Goal: Obtain resource: Download file/media

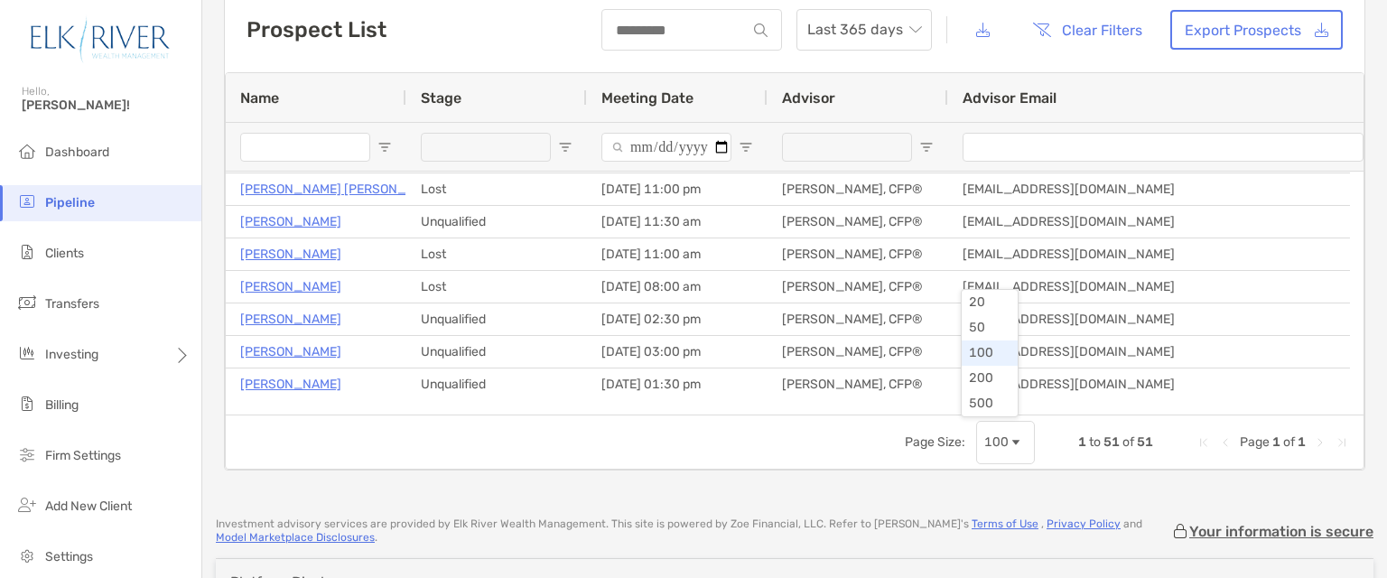
click at [1009, 443] on span "Page Size" at bounding box center [1016, 442] width 14 height 14
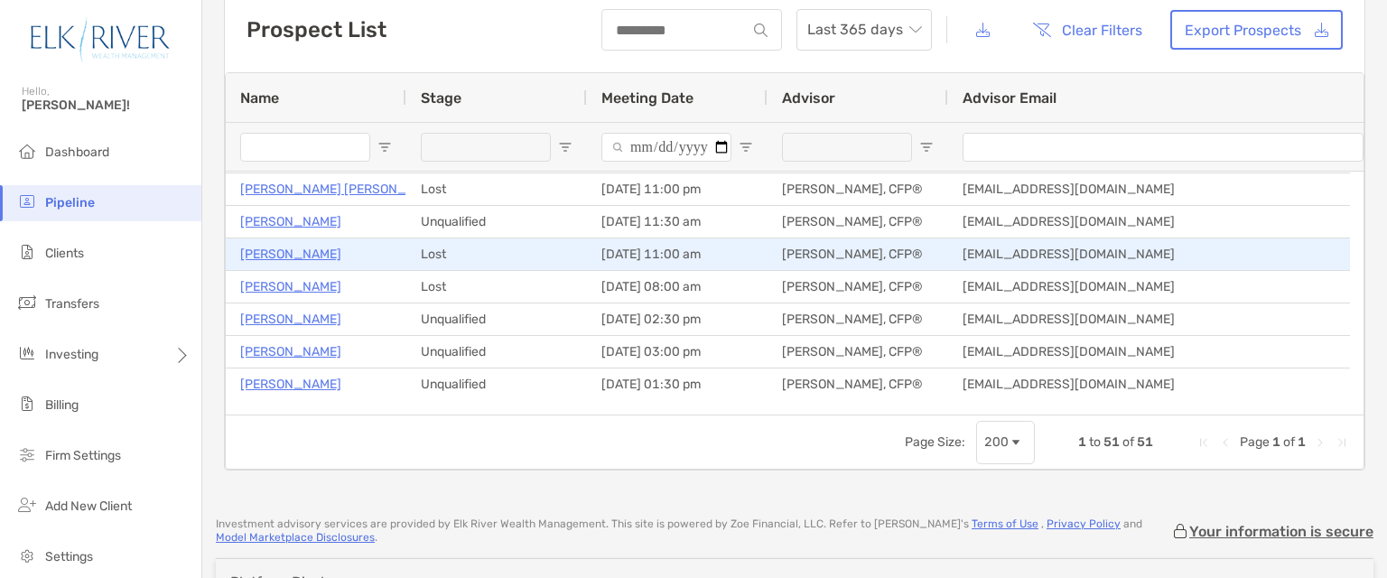
scroll to position [204, 0]
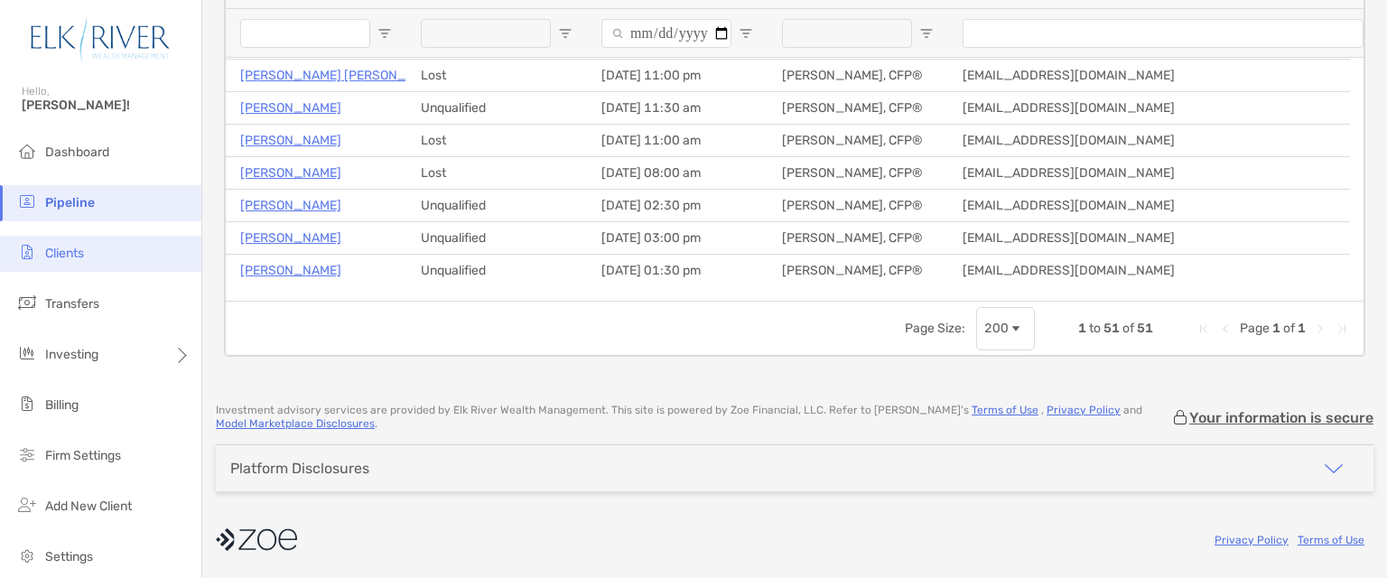
click at [54, 248] on span "Clients" at bounding box center [64, 253] width 39 height 15
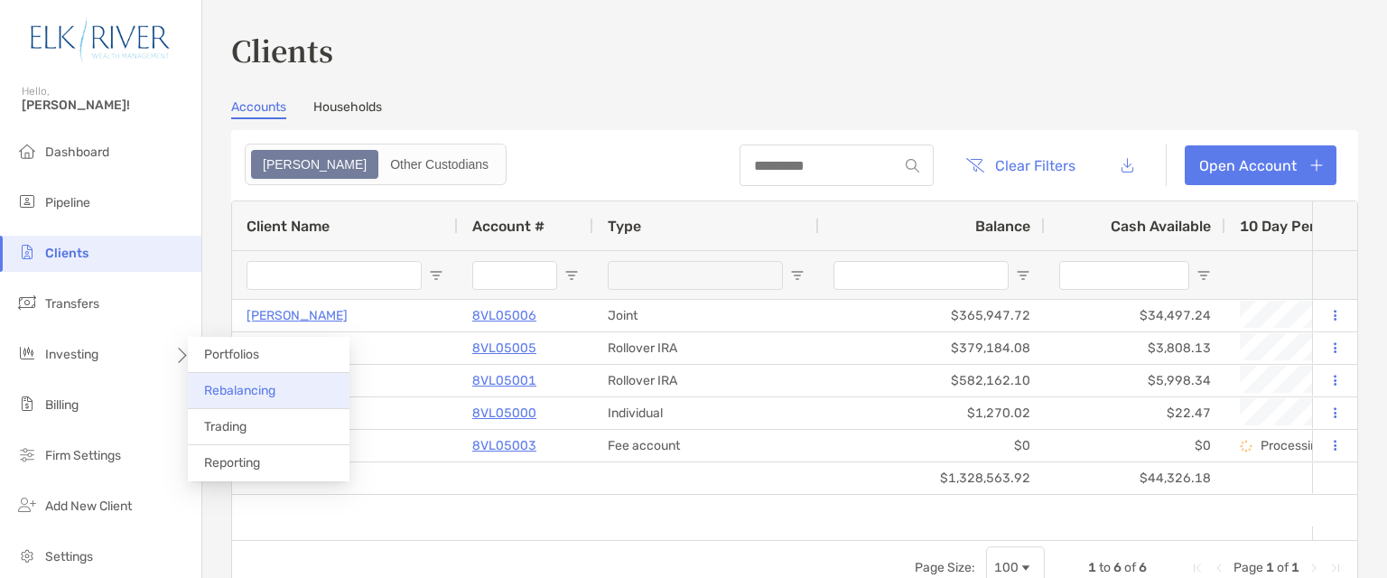
click at [241, 393] on span "Rebalancing" at bounding box center [239, 390] width 71 height 15
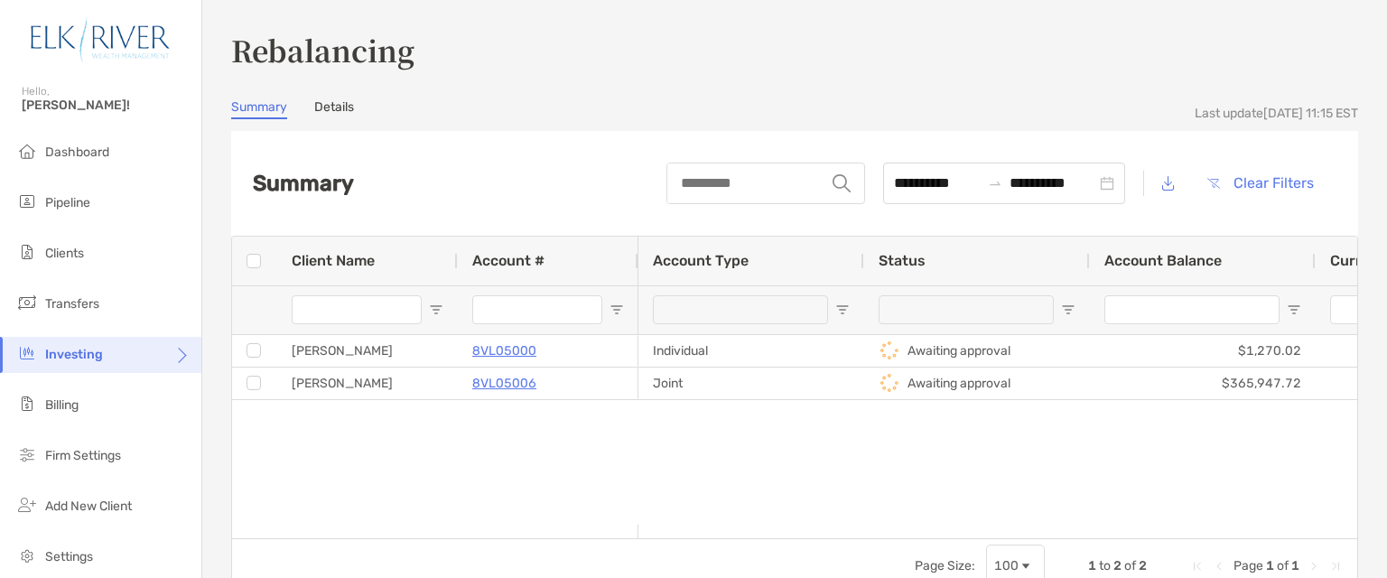
scroll to position [90, 0]
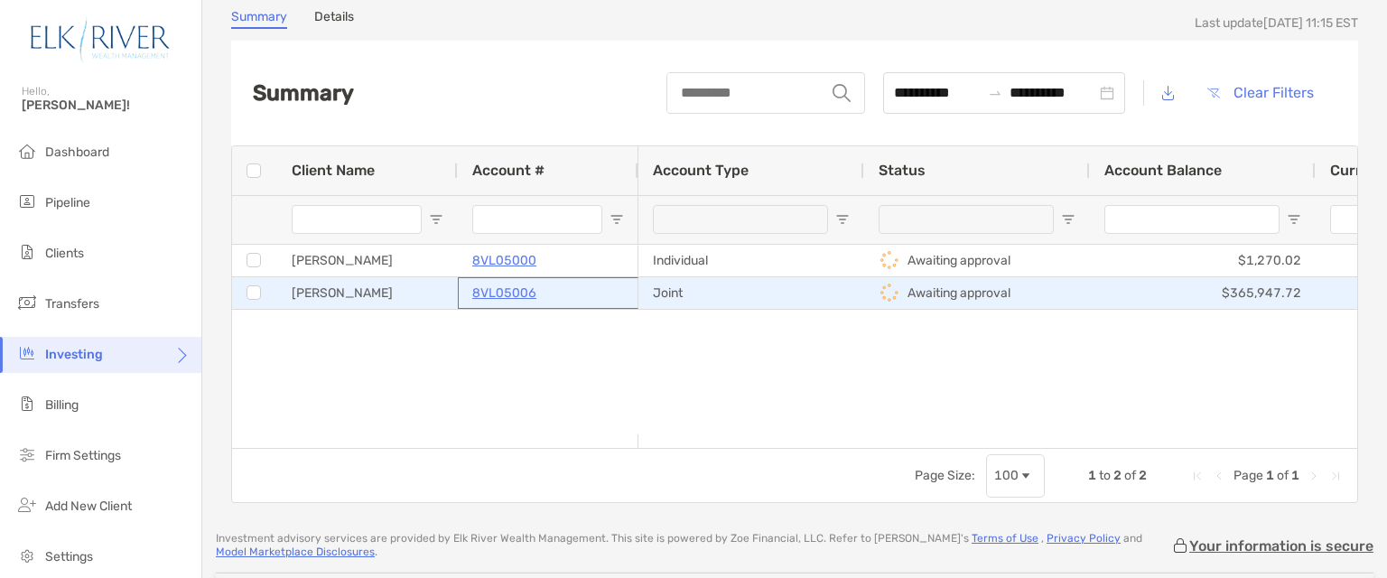
click at [491, 293] on p "8VL05006" at bounding box center [504, 293] width 64 height 23
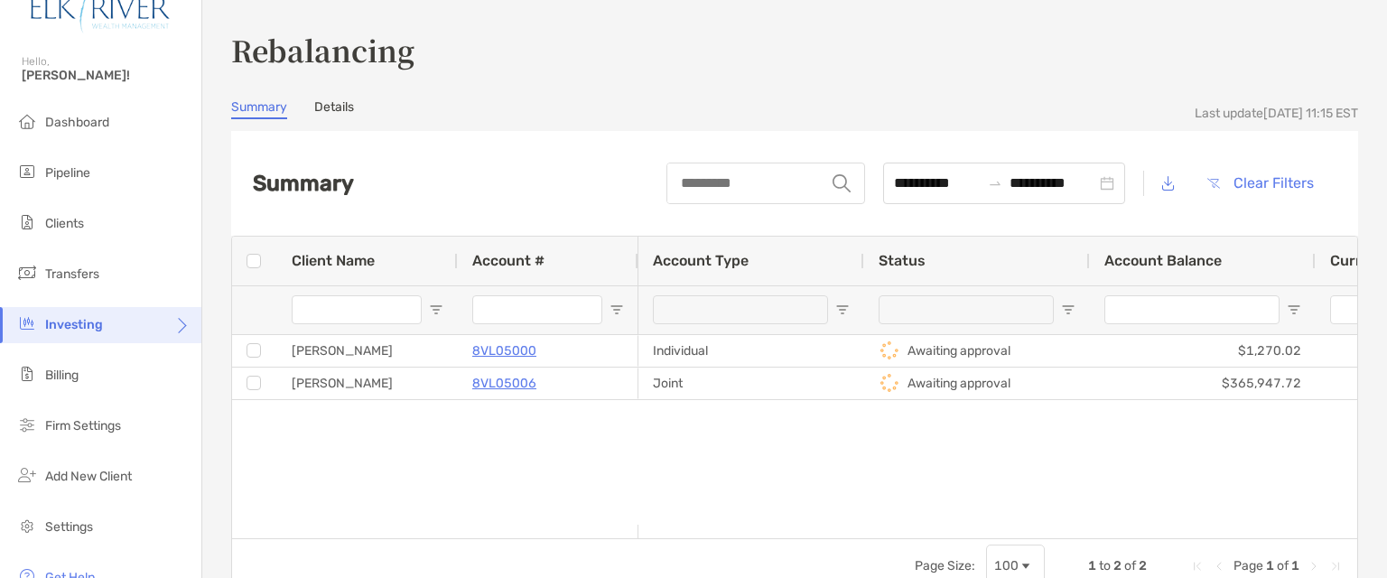
scroll to position [113, 0]
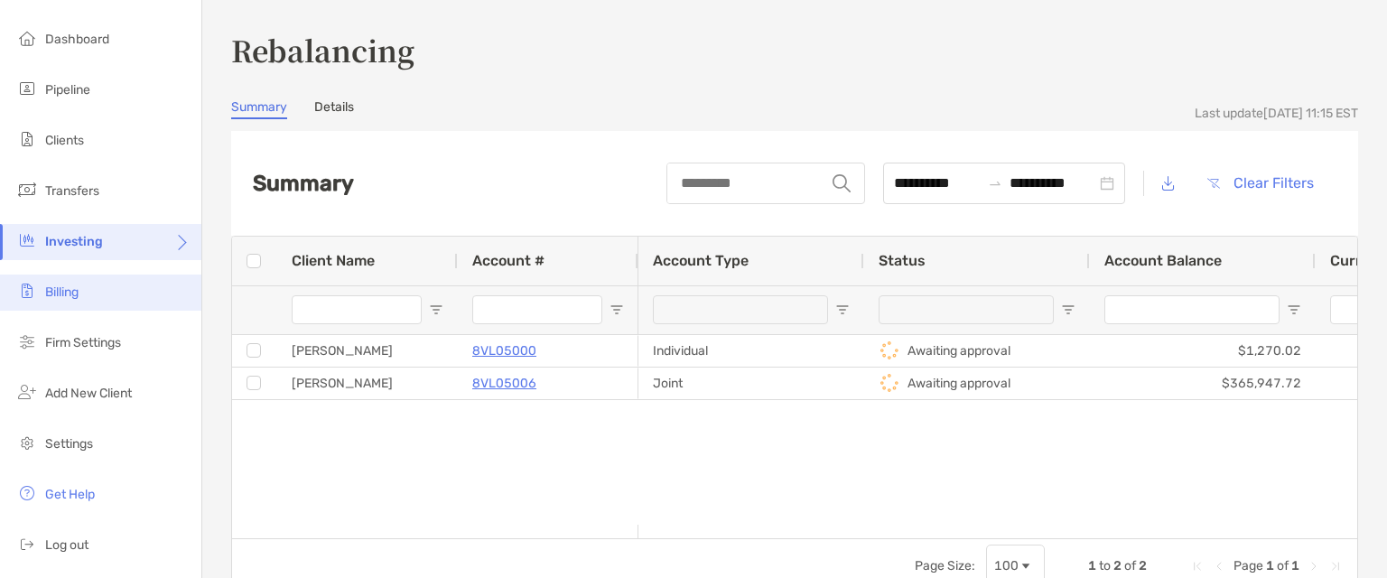
click at [60, 293] on span "Billing" at bounding box center [61, 291] width 33 height 15
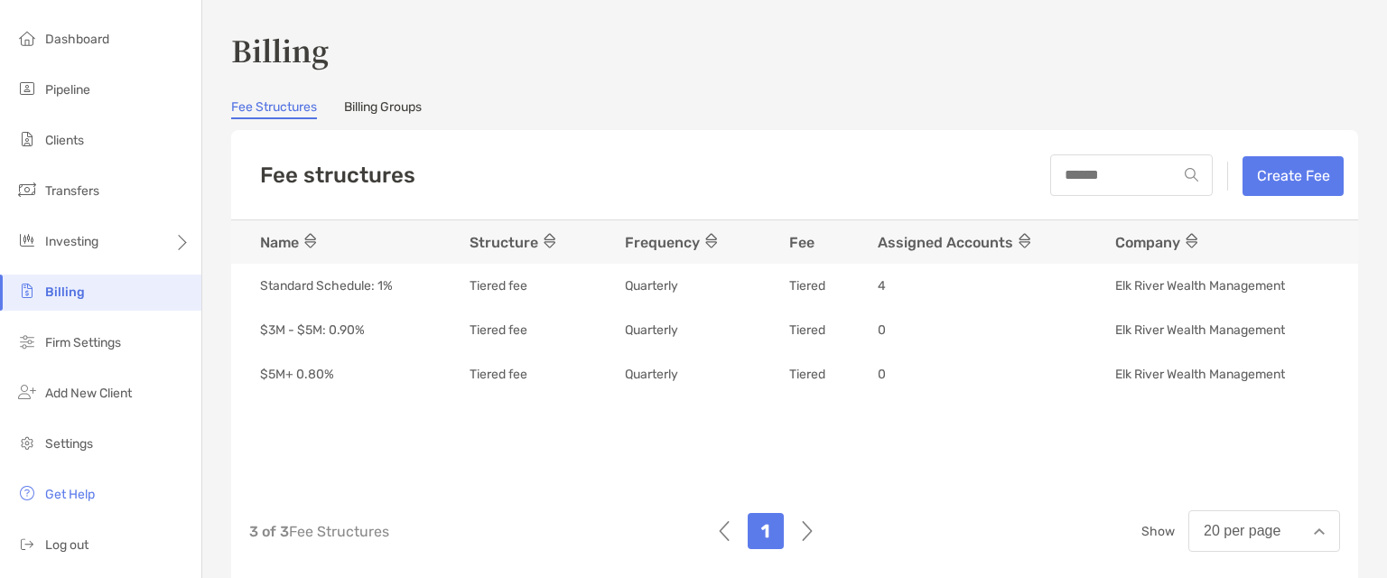
drag, startPoint x: 384, startPoint y: 98, endPoint x: 383, endPoint y: 108, distance: 10.9
click at [384, 104] on div "Billing Fee Structures Billing Groups Fee structures Create Fee Name Structure …" at bounding box center [794, 359] width 1127 height 661
click at [383, 108] on link "Billing Groups" at bounding box center [383, 109] width 78 height 20
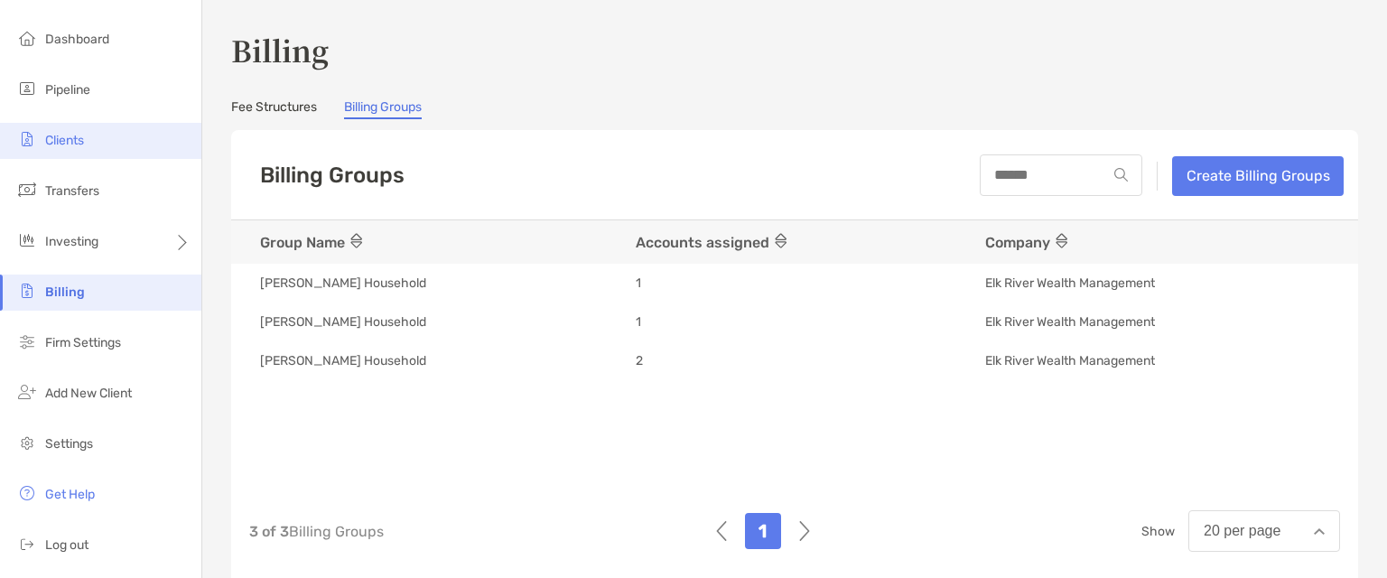
click at [58, 138] on span "Clients" at bounding box center [64, 140] width 39 height 15
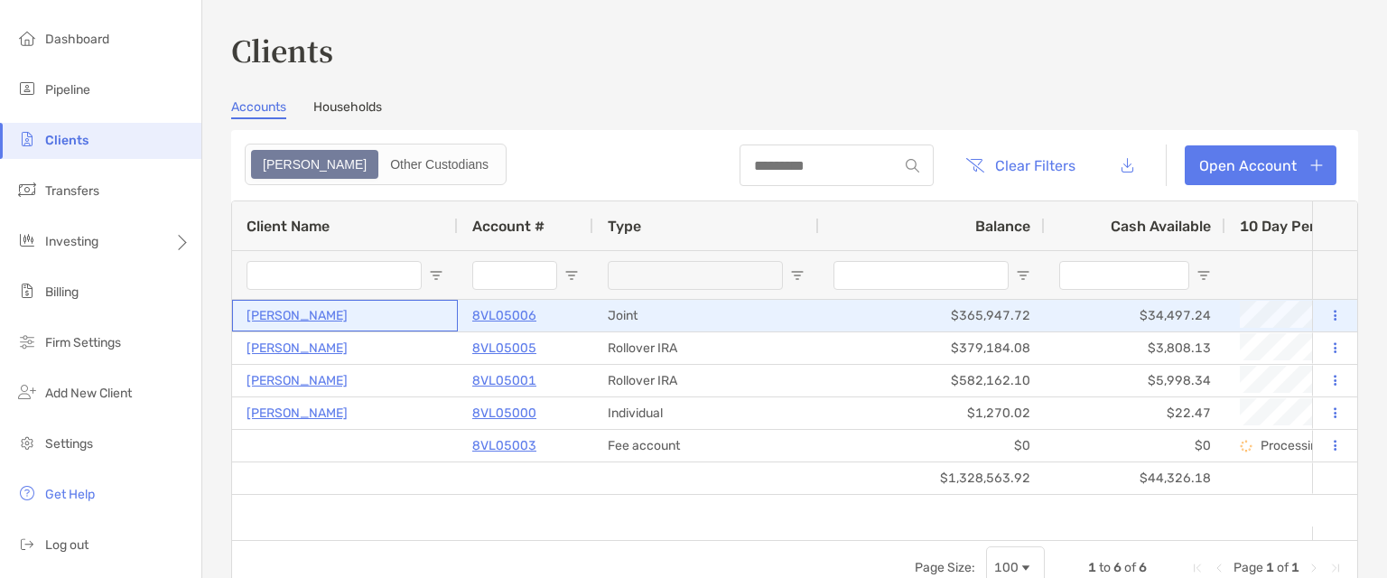
click at [277, 318] on p "[PERSON_NAME]" at bounding box center [296, 315] width 101 height 23
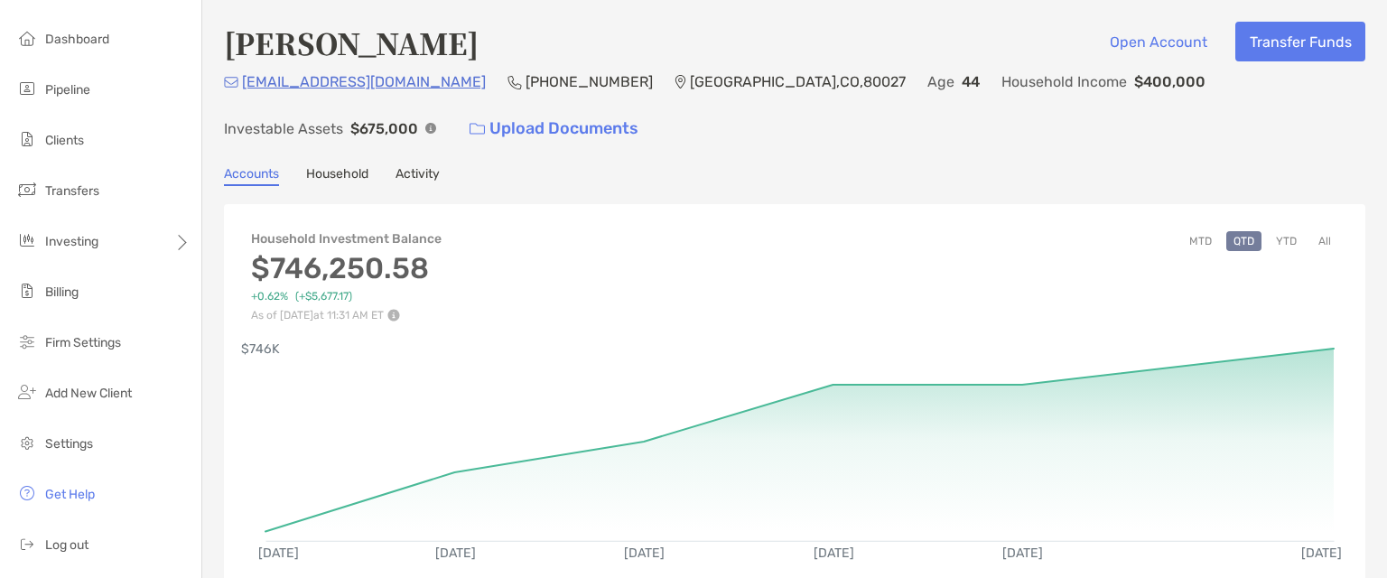
click at [408, 172] on link "Activity" at bounding box center [417, 176] width 44 height 20
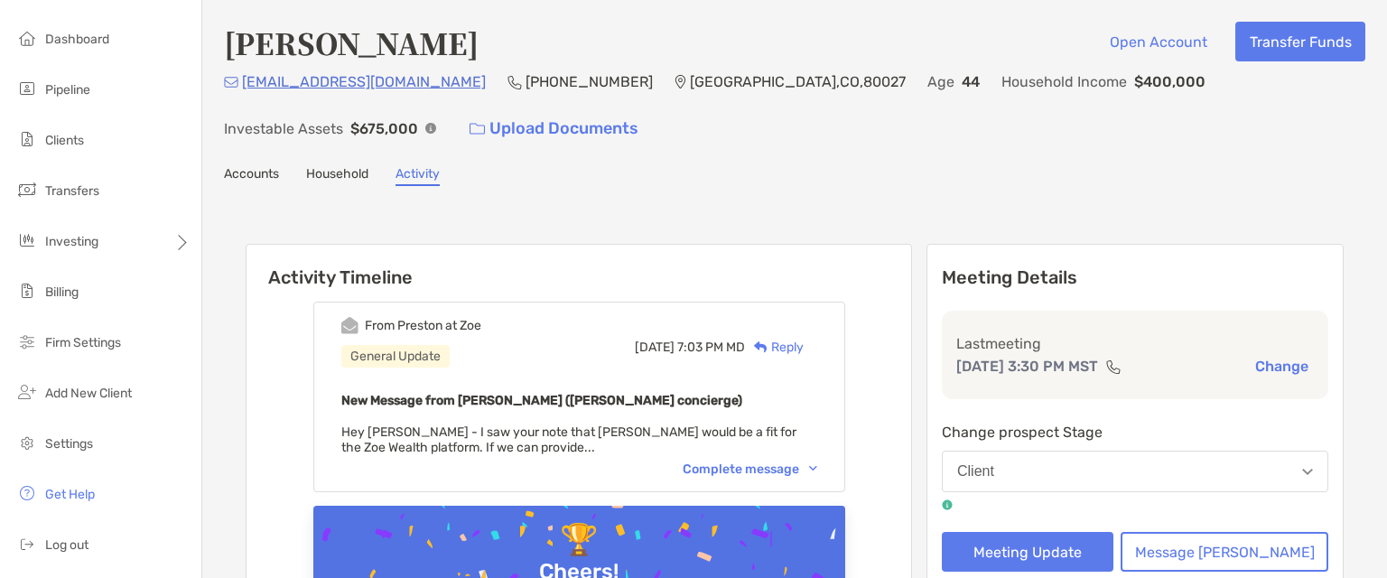
click at [324, 174] on link "Household" at bounding box center [337, 176] width 62 height 20
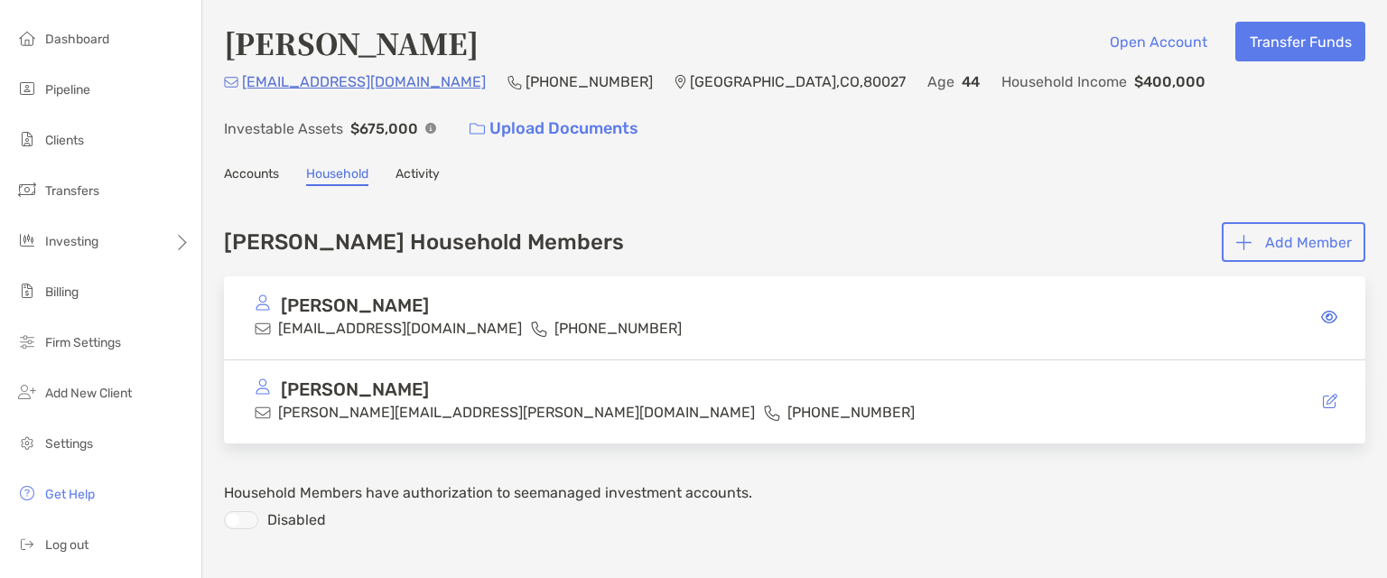
click at [235, 171] on link "Accounts" at bounding box center [251, 176] width 55 height 20
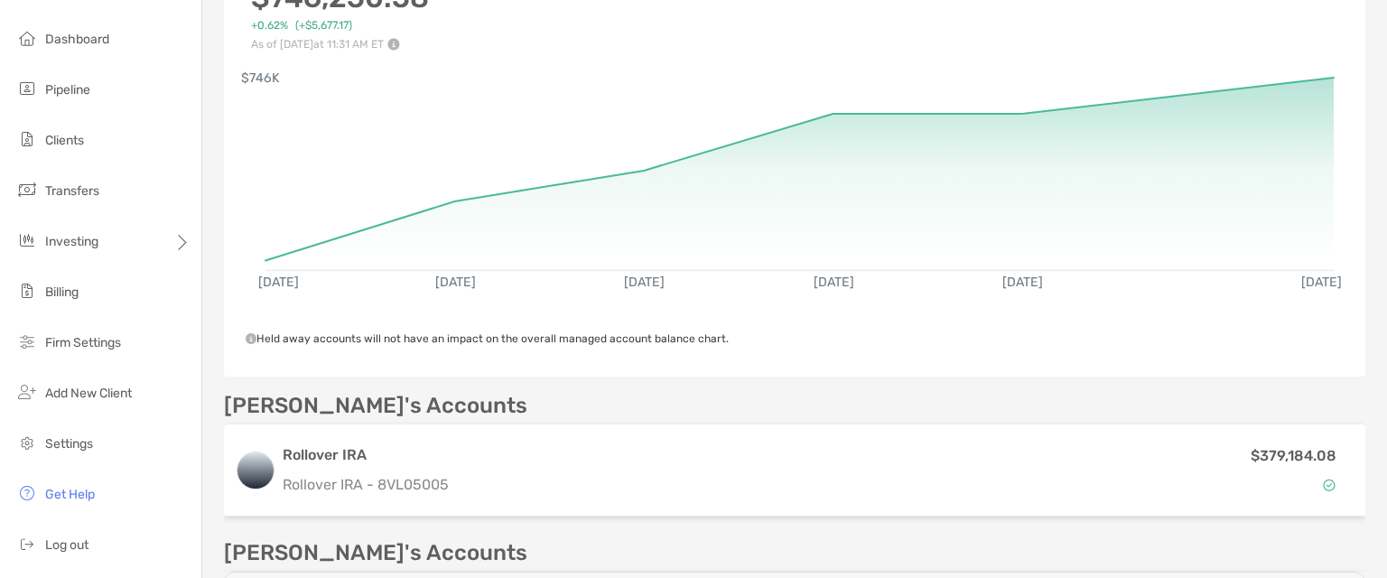
scroll to position [361, 0]
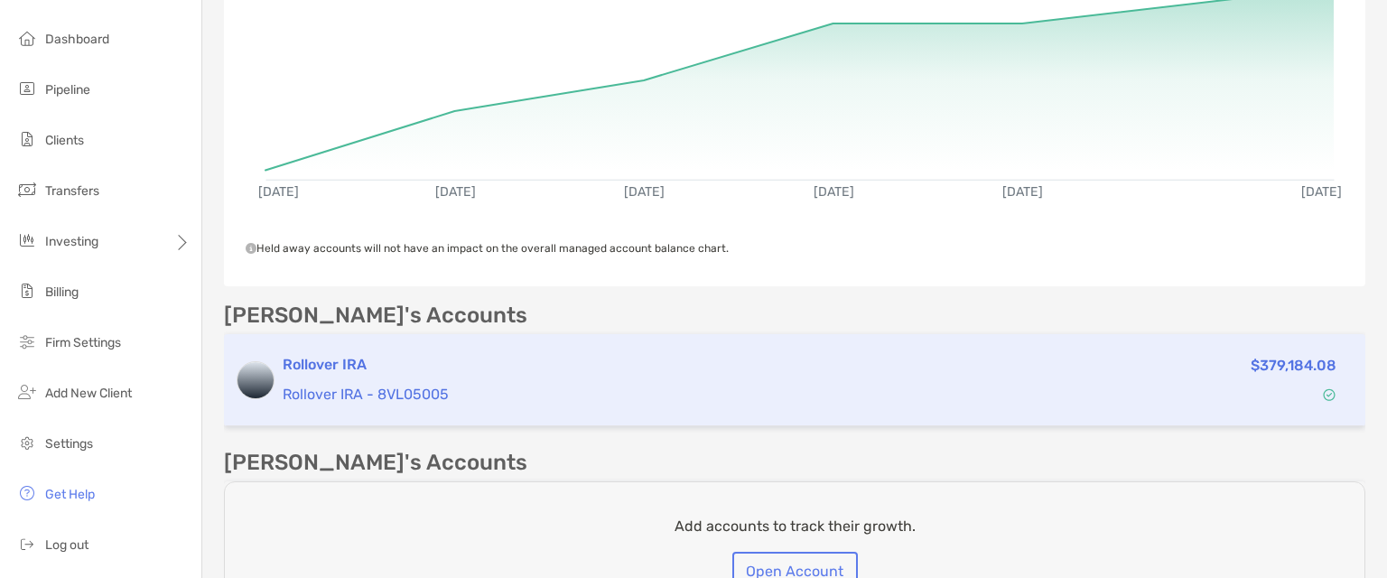
click at [325, 367] on h3 "Rollover IRA" at bounding box center [640, 365] width 714 height 22
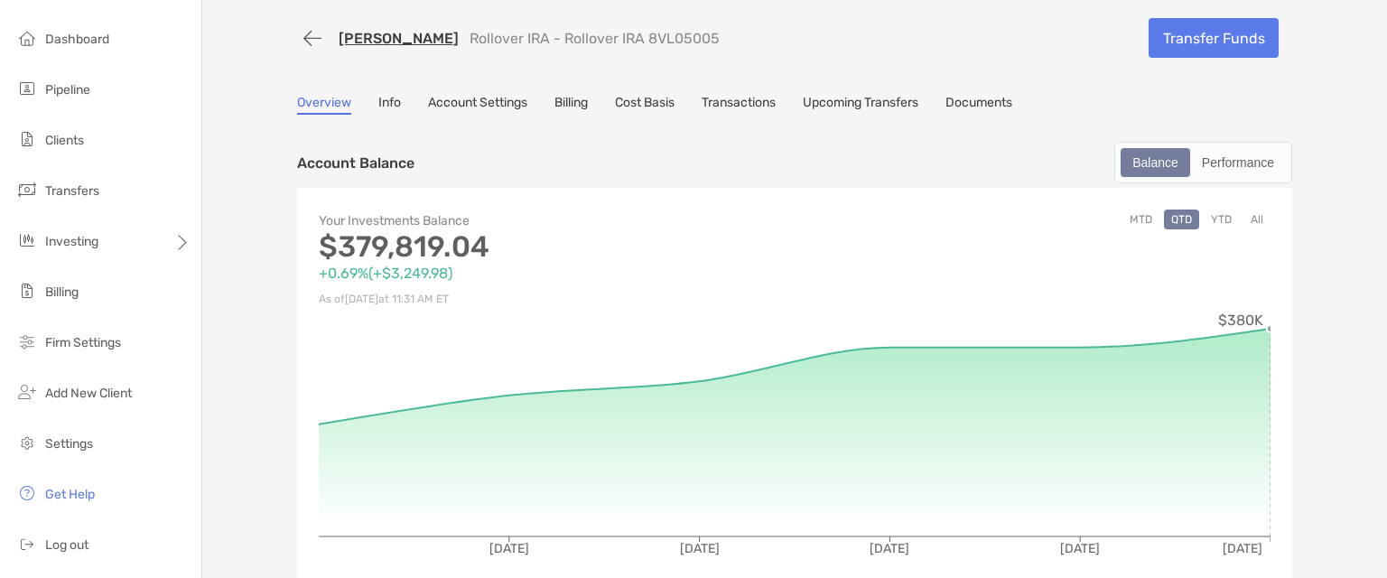
click at [982, 100] on link "Documents" at bounding box center [978, 105] width 67 height 20
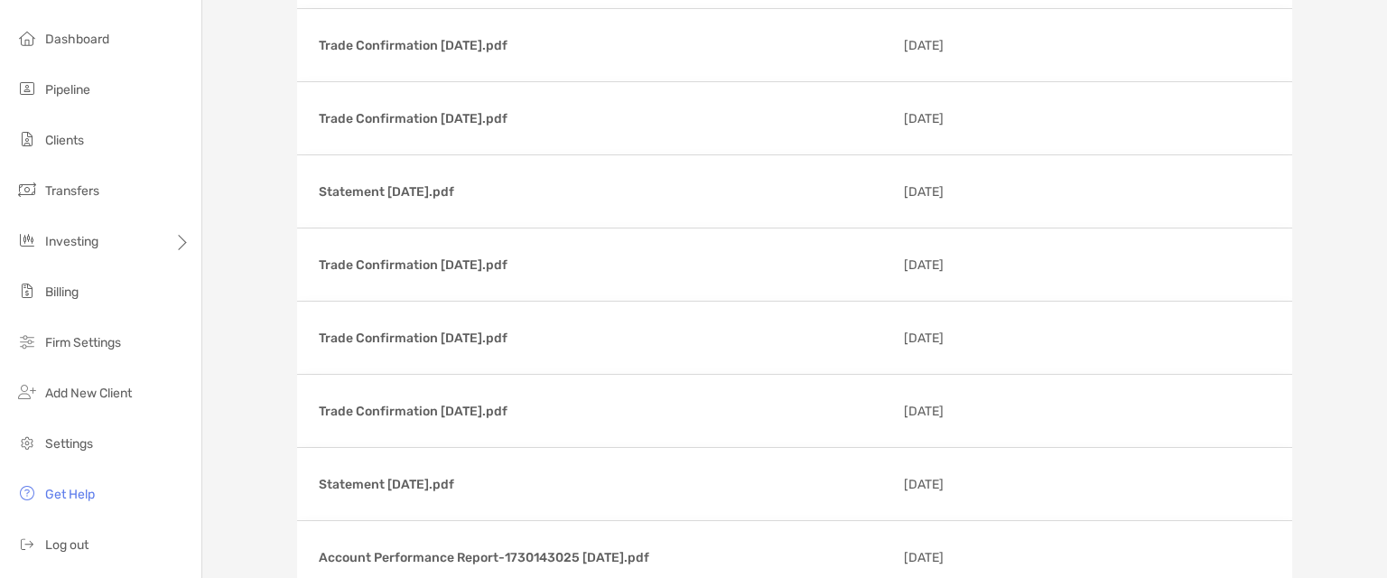
scroll to position [7552, 0]
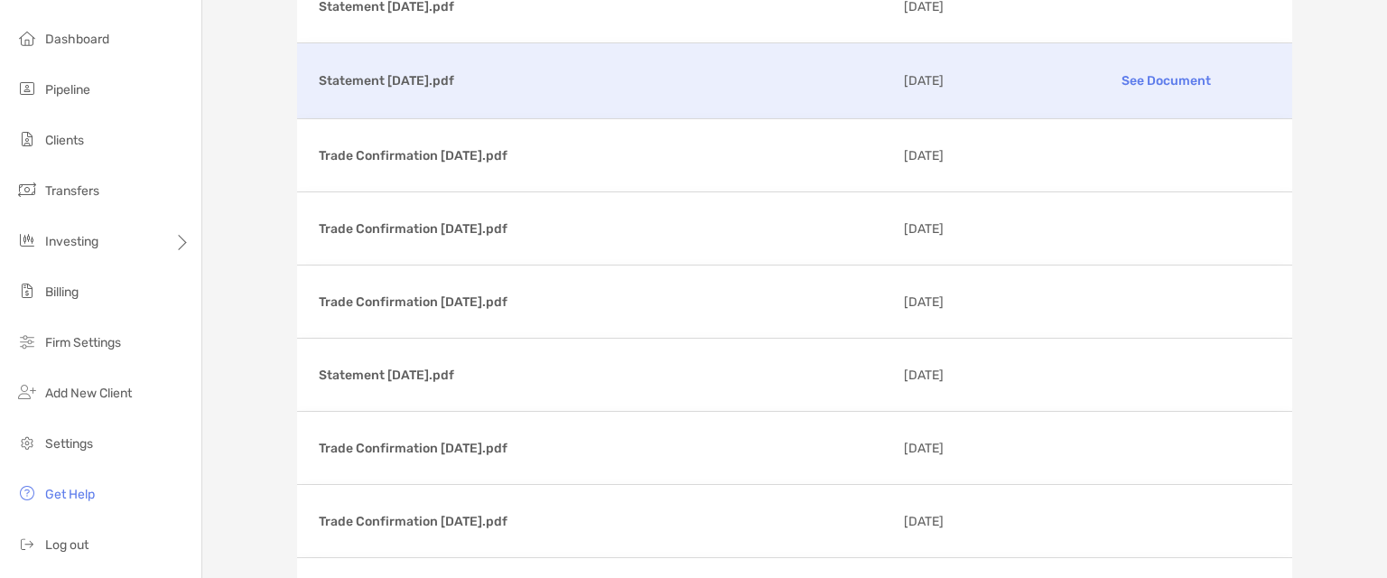
click at [354, 77] on p "Statement [DATE].pdf" at bounding box center [604, 81] width 571 height 23
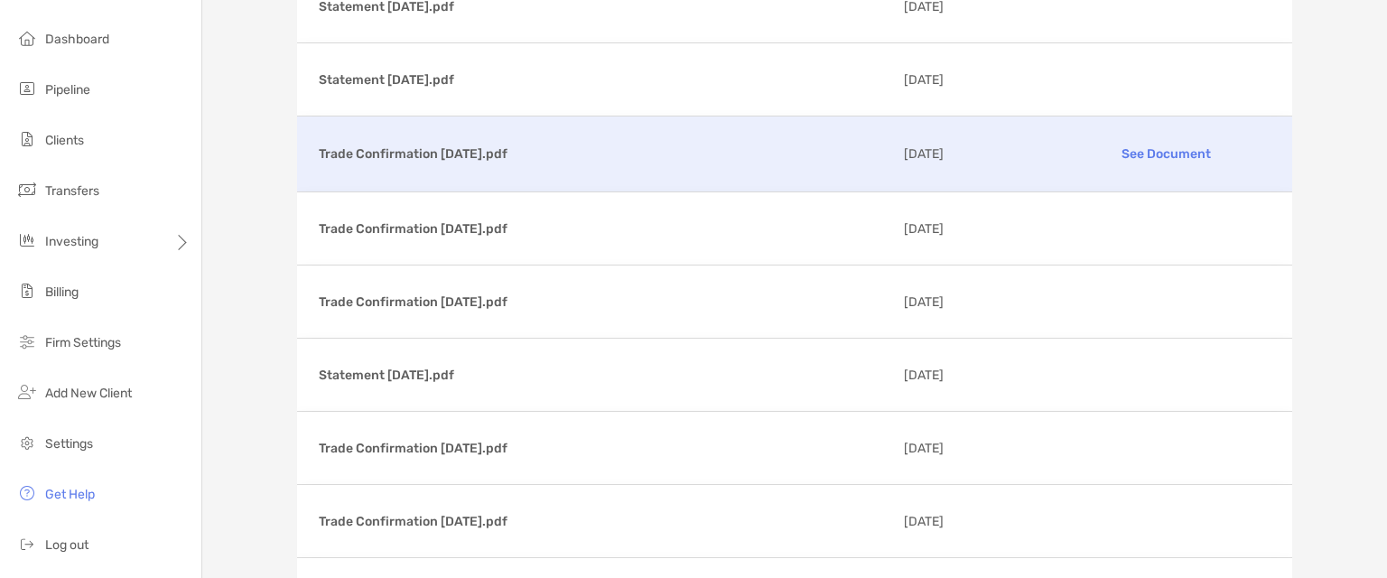
click at [1152, 154] on p "See Document" at bounding box center [1165, 154] width 209 height 32
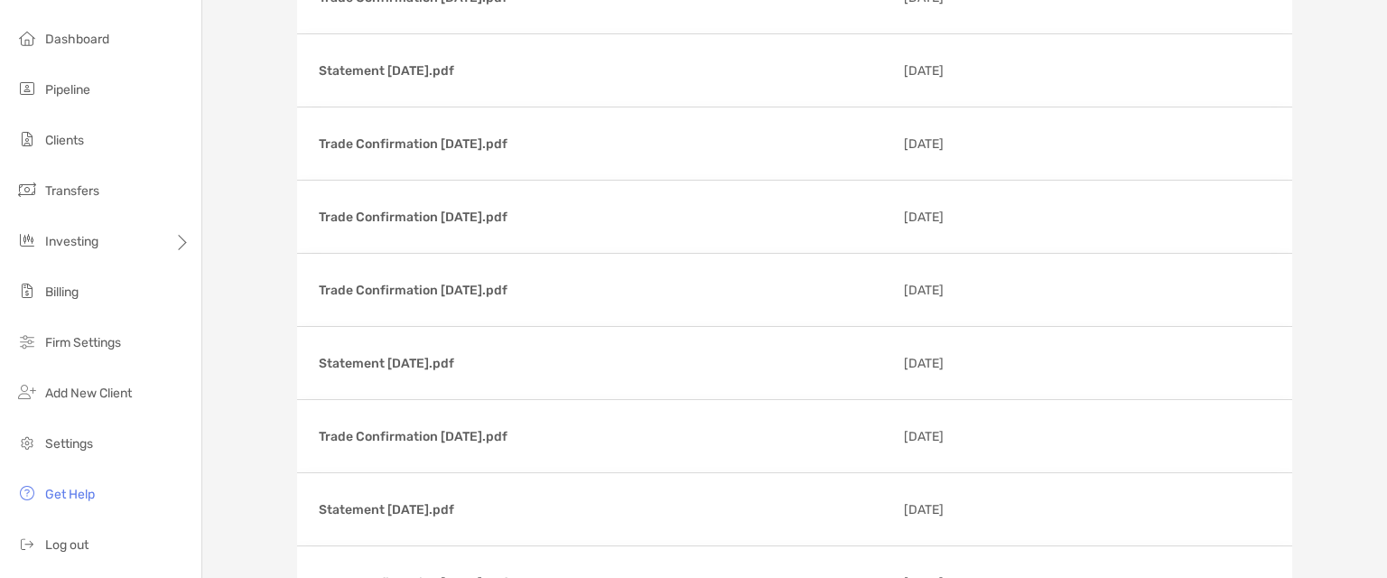
scroll to position [6739, 0]
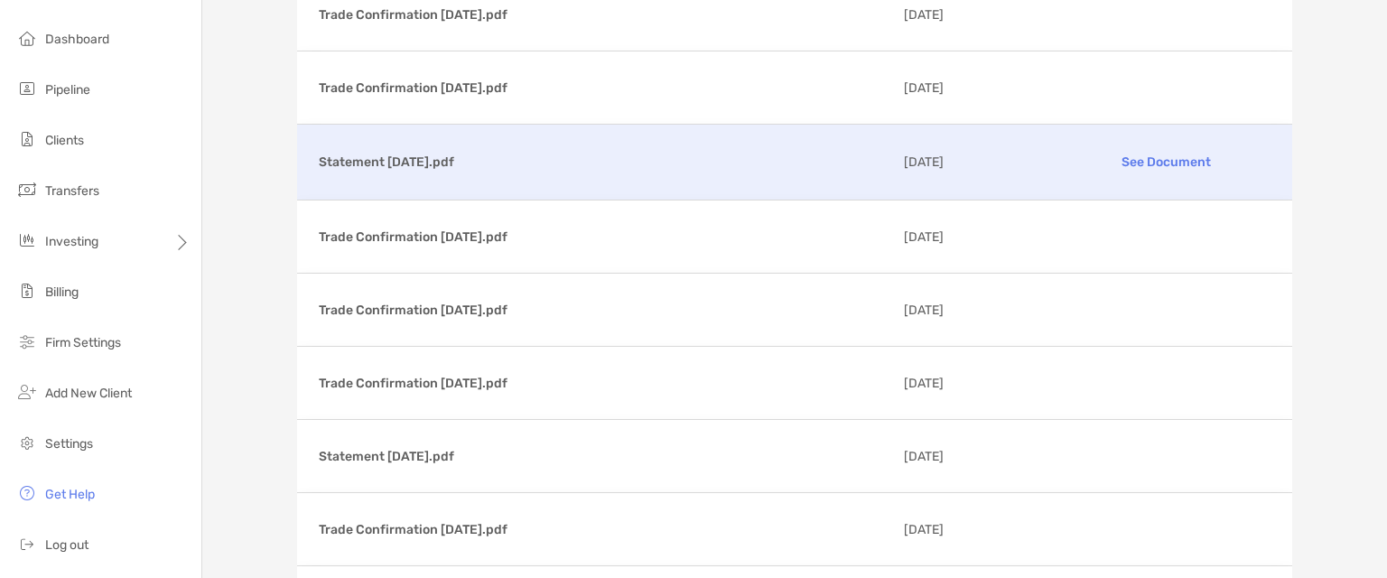
click at [365, 164] on p "Statement [DATE].pdf" at bounding box center [604, 162] width 571 height 23
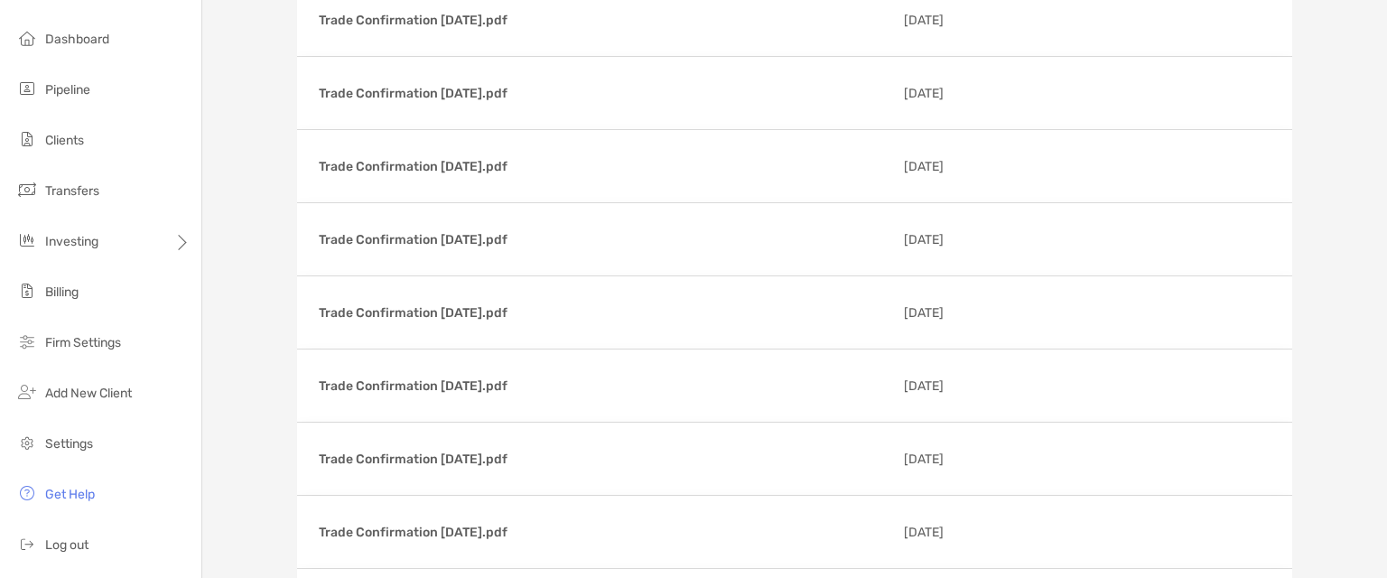
scroll to position [690, 0]
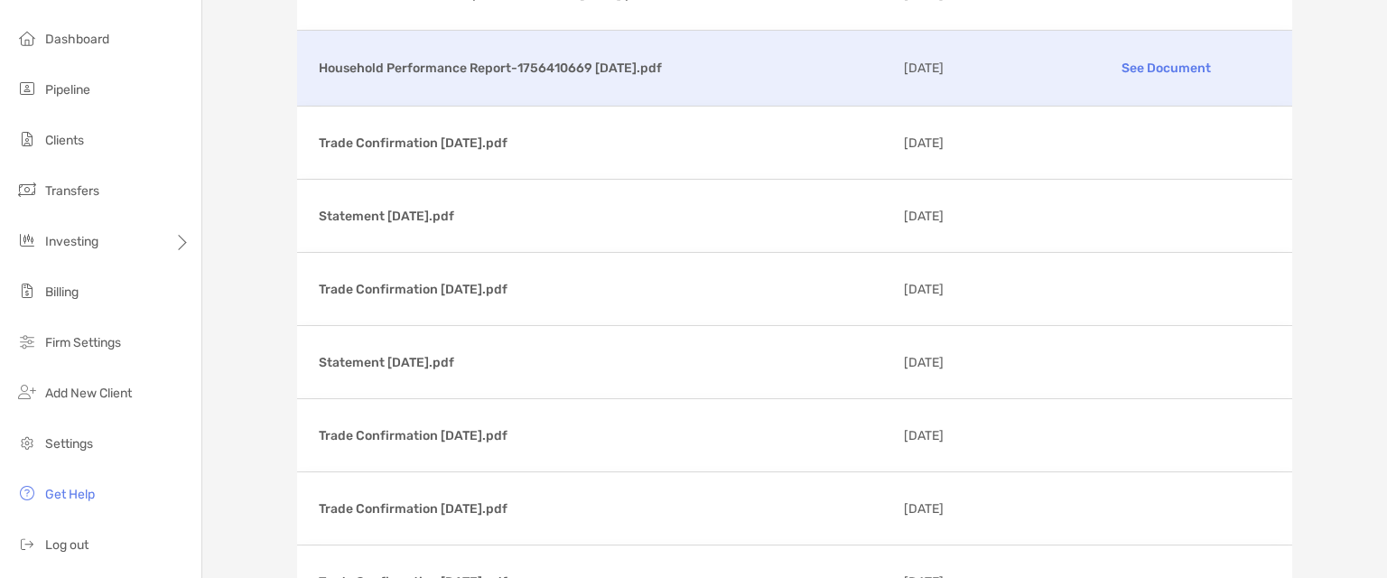
click at [432, 59] on p "Household Performance Report-1756410669 [DATE].pdf" at bounding box center [604, 68] width 571 height 23
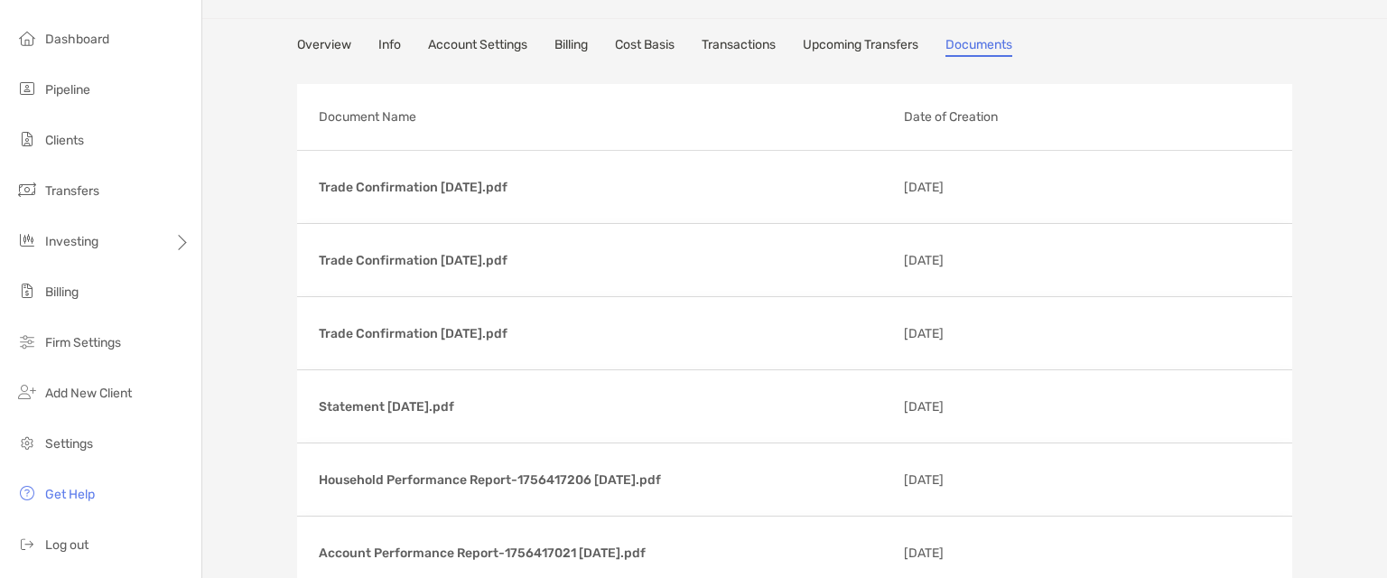
scroll to position [0, 0]
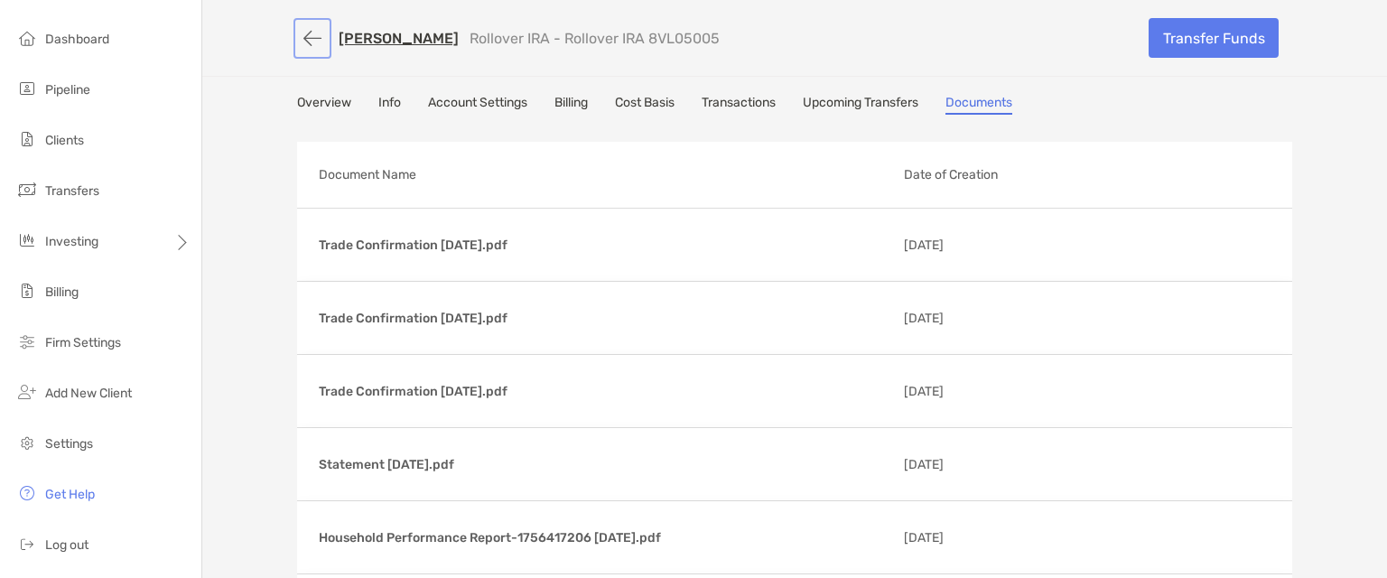
click at [299, 33] on button "button" at bounding box center [312, 38] width 31 height 33
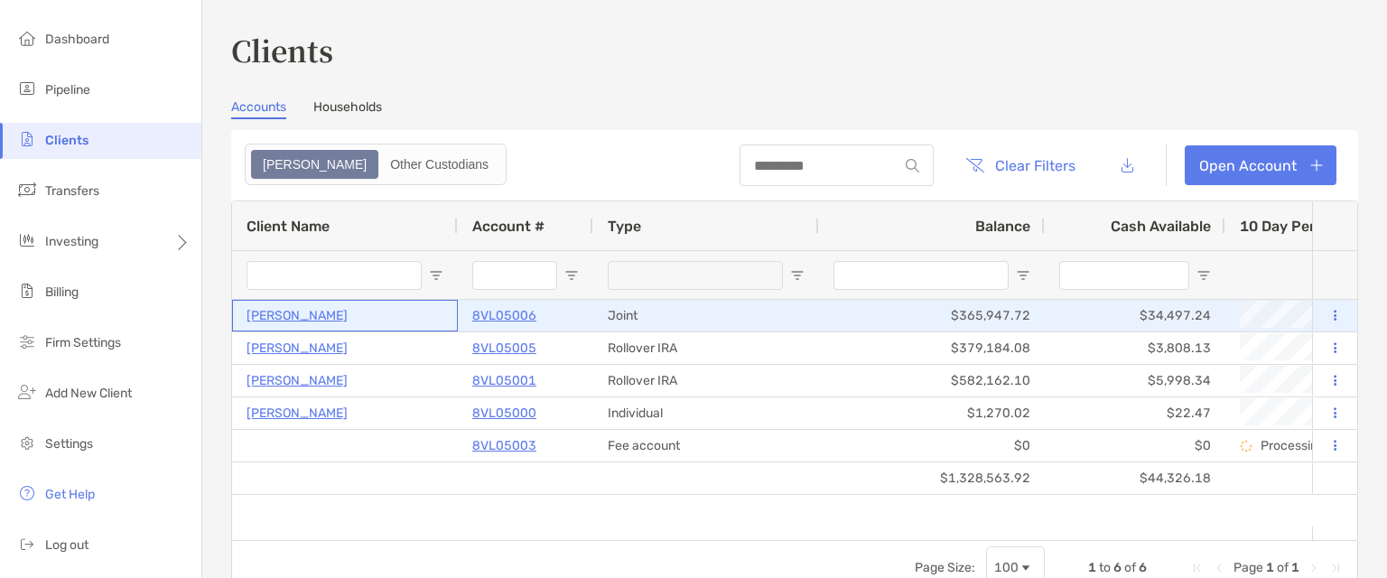
click at [291, 319] on p "[PERSON_NAME]" at bounding box center [296, 315] width 101 height 23
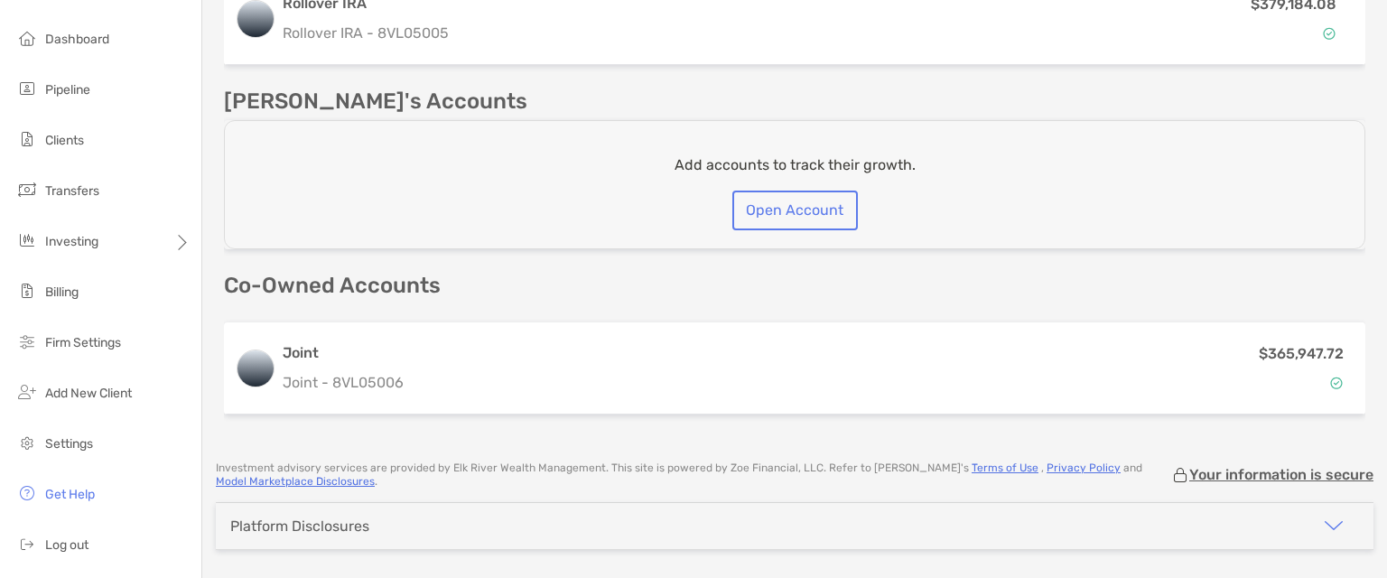
scroll to position [271, 0]
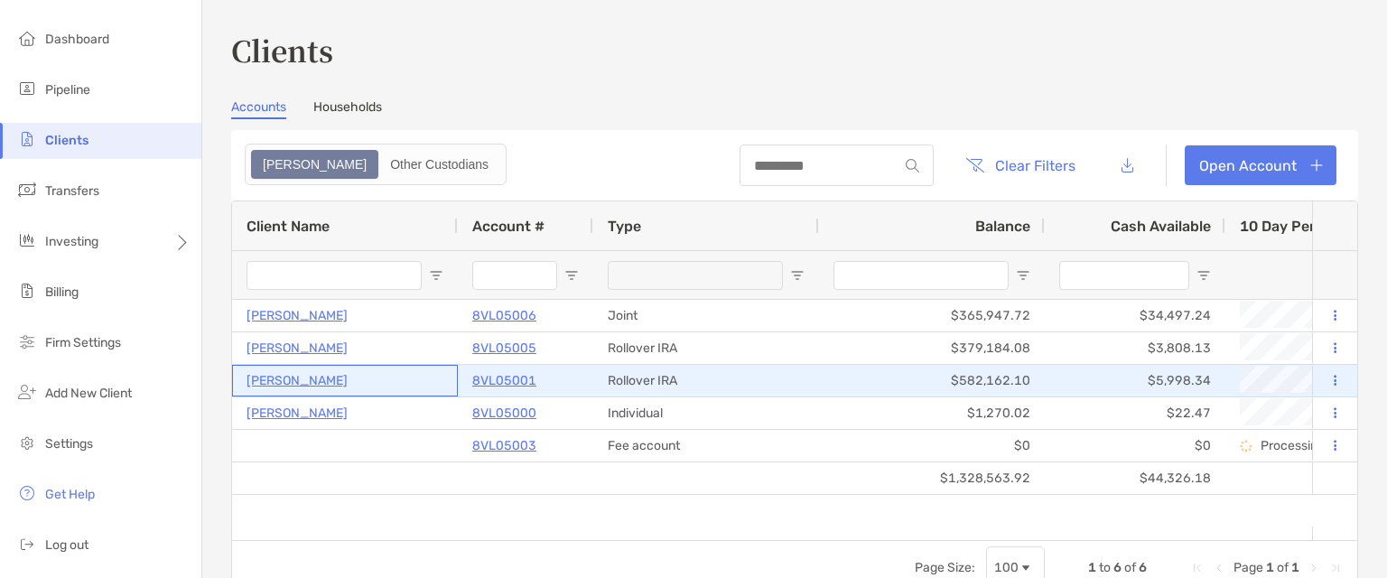
click at [321, 385] on p "[PERSON_NAME]" at bounding box center [296, 380] width 101 height 23
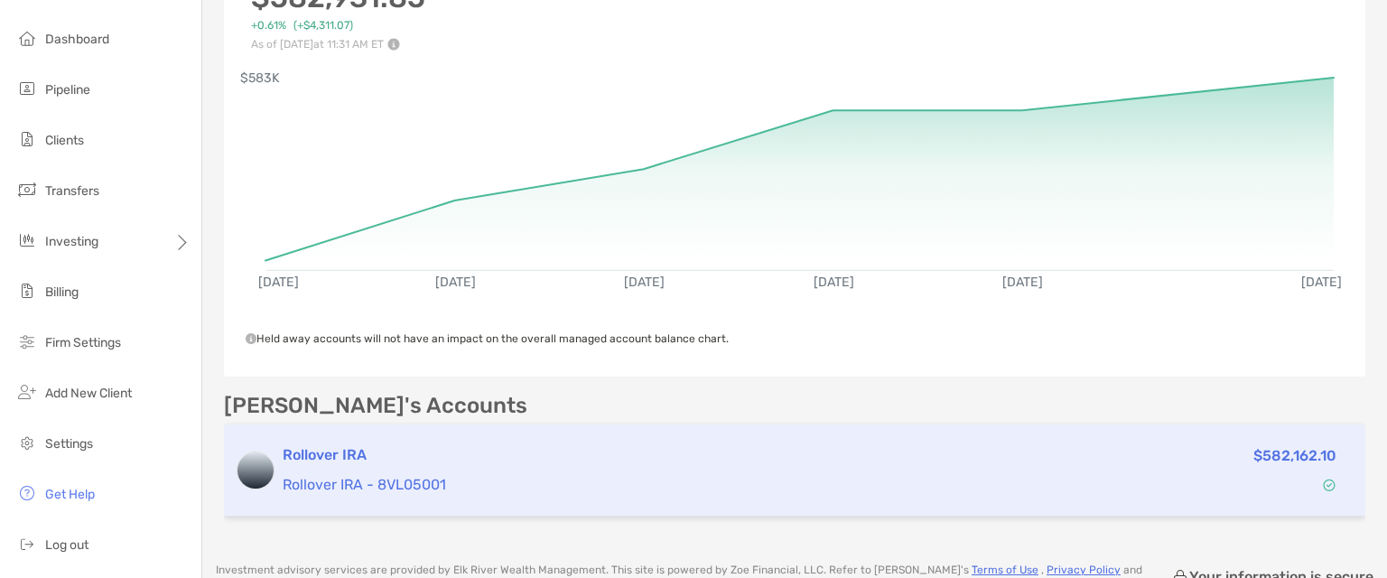
scroll to position [429, 0]
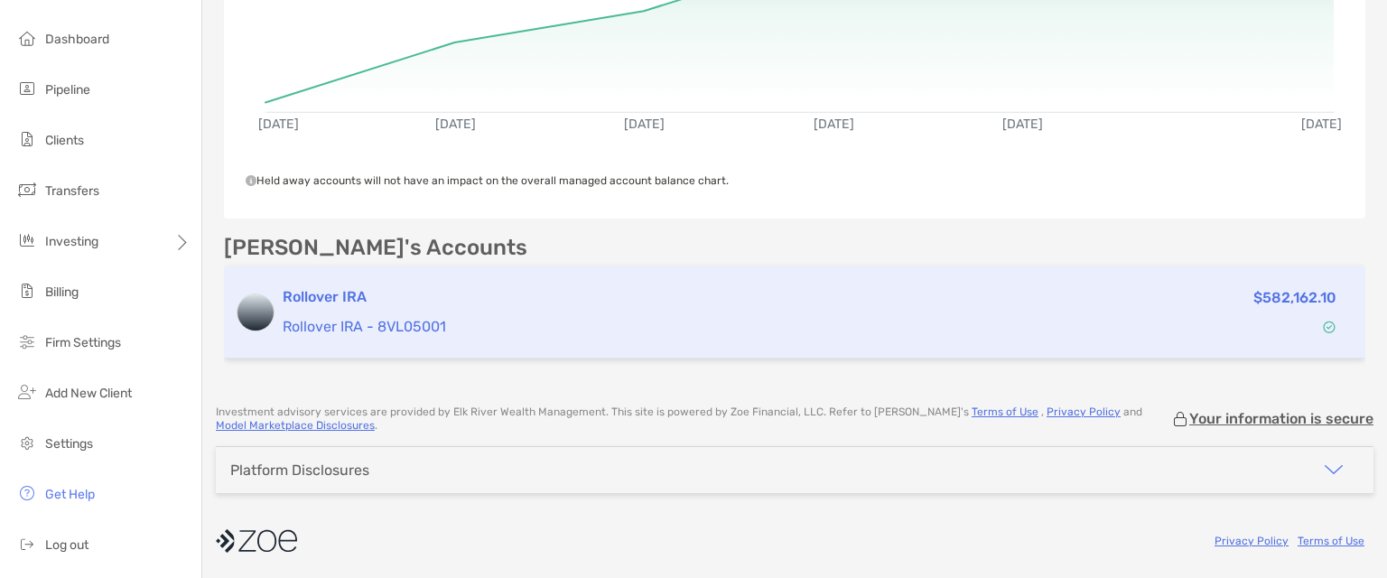
click at [874, 286] on h3 "Rollover IRA" at bounding box center [640, 297] width 714 height 22
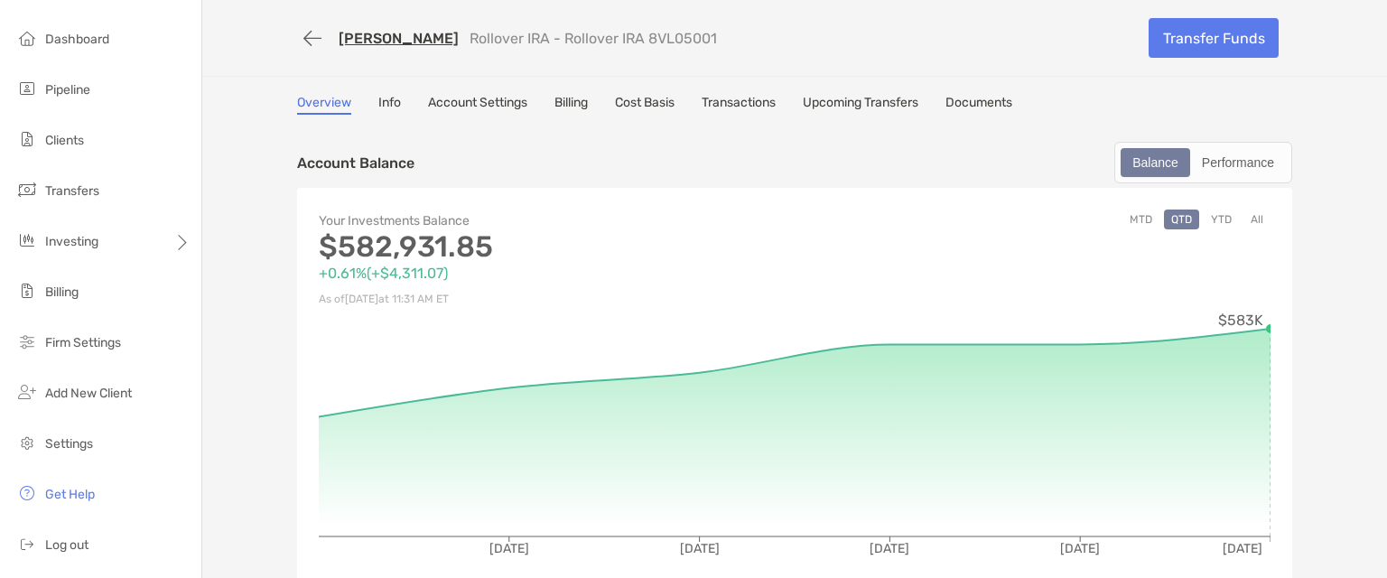
click at [977, 98] on link "Documents" at bounding box center [978, 105] width 67 height 20
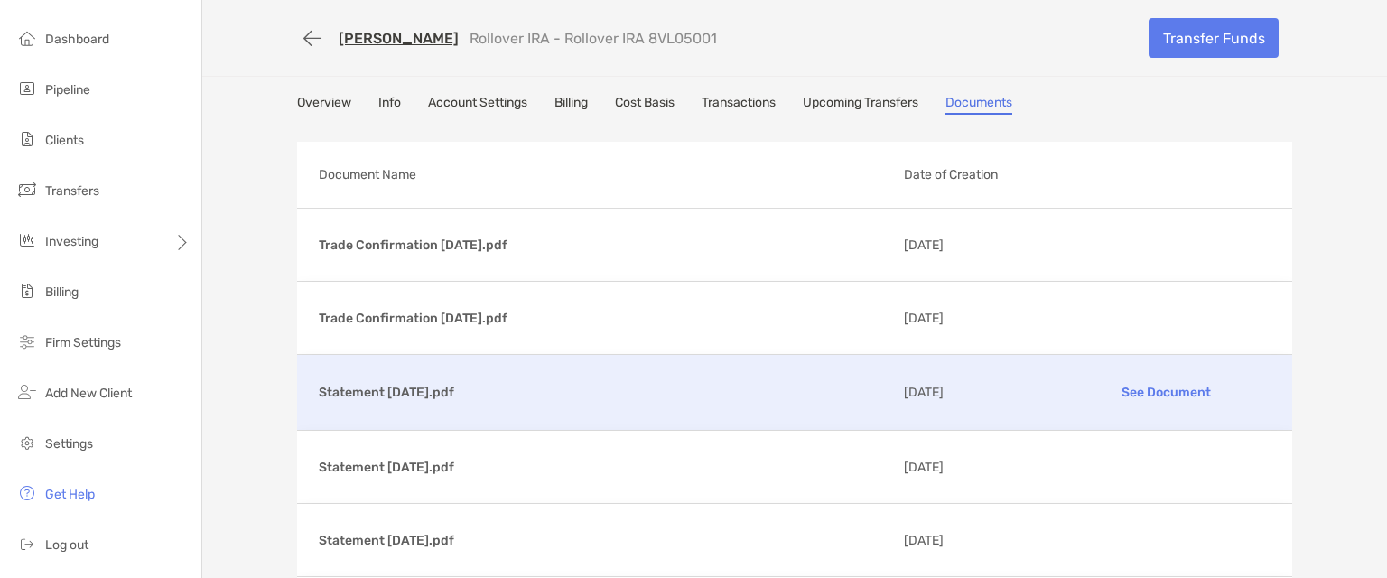
click at [372, 393] on p "Statement [DATE].pdf" at bounding box center [604, 392] width 571 height 23
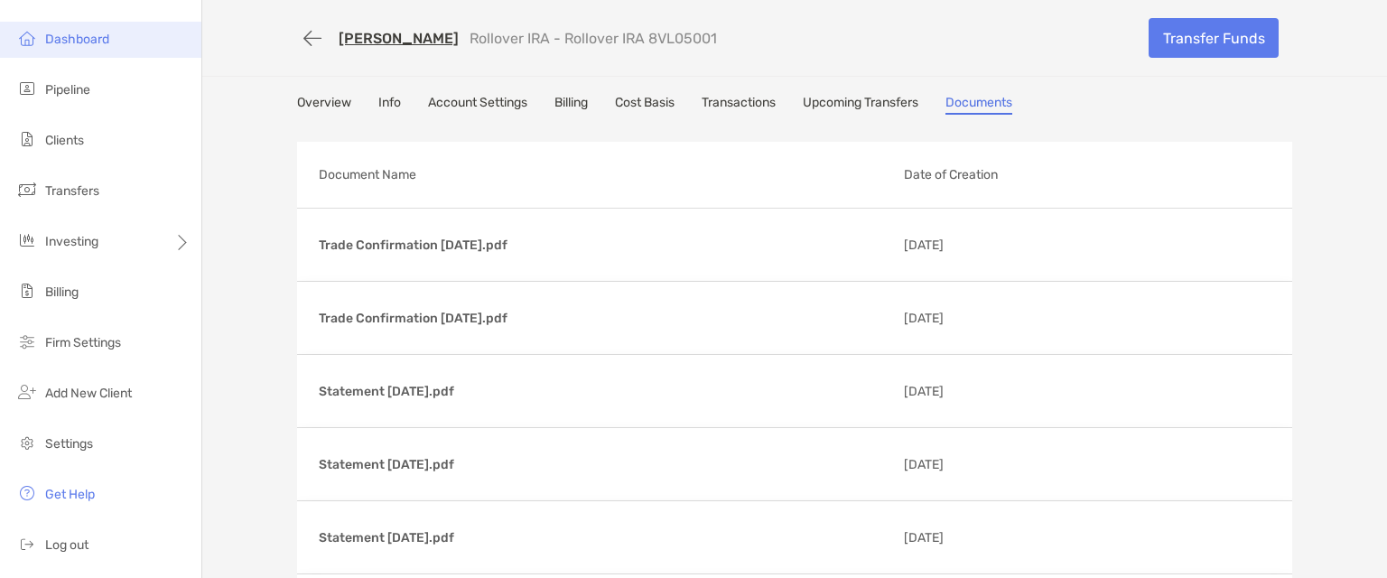
click at [75, 35] on span "Dashboard" at bounding box center [77, 39] width 64 height 15
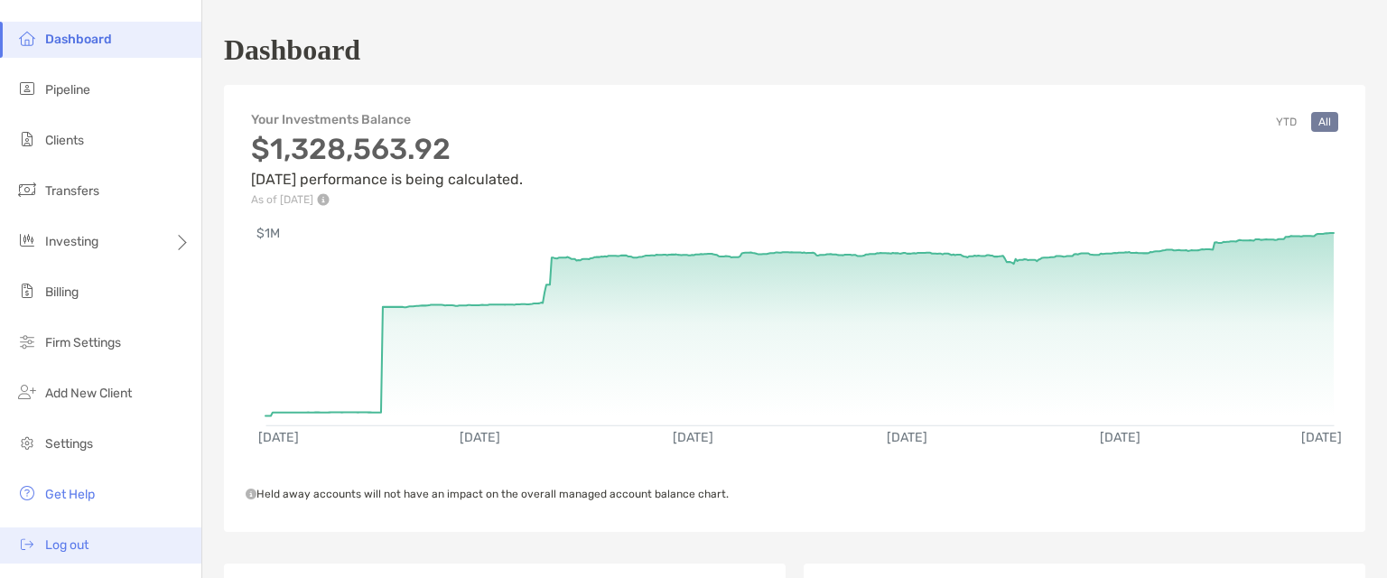
click at [72, 550] on span "Log out" at bounding box center [66, 544] width 43 height 15
